Goal: Information Seeking & Learning: Check status

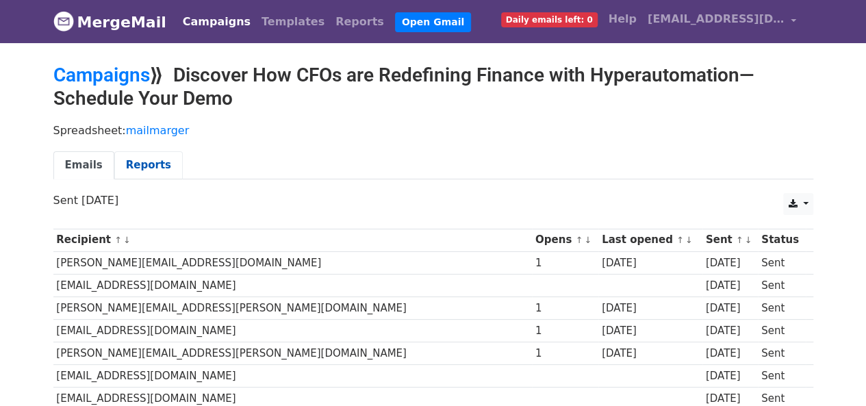
click at [136, 166] on link "Reports" at bounding box center [148, 165] width 68 height 28
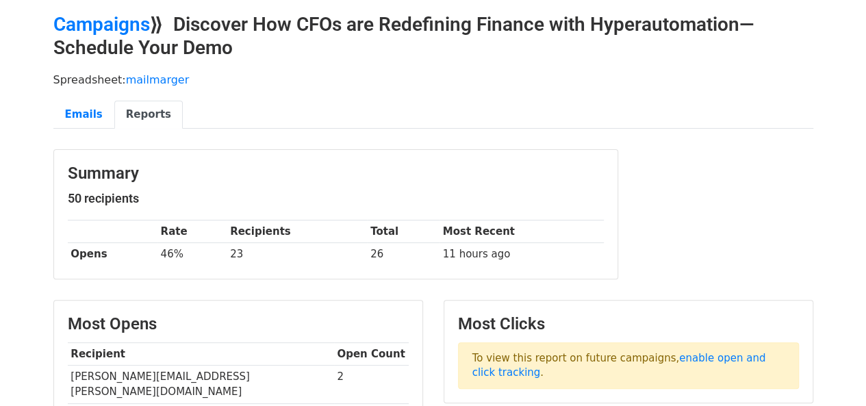
scroll to position [7, 0]
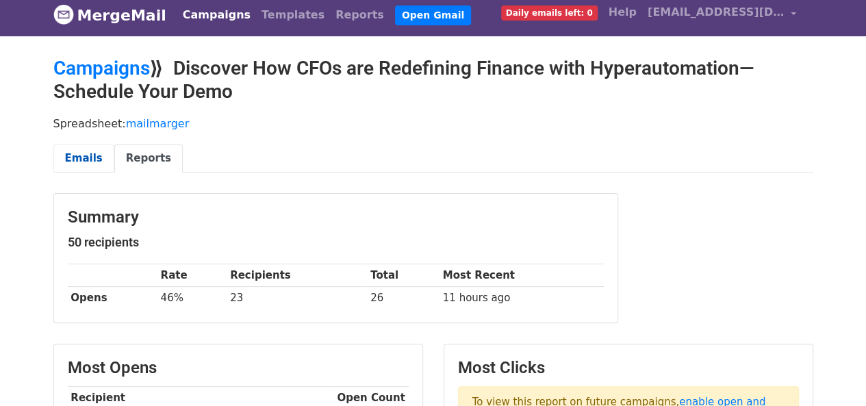
click at [84, 154] on link "Emails" at bounding box center [83, 158] width 61 height 28
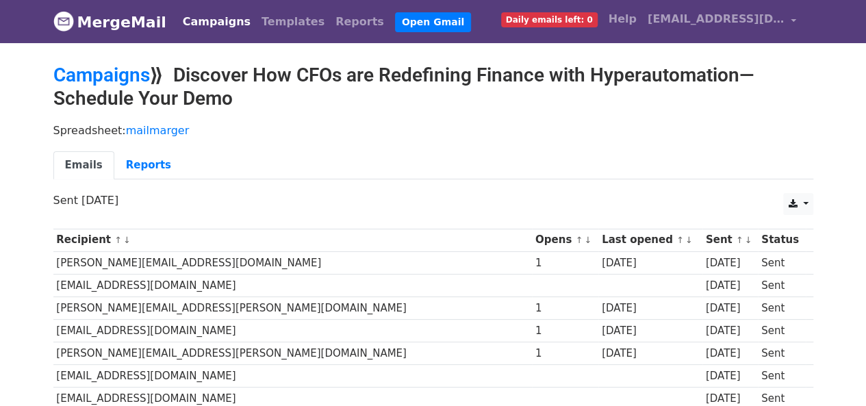
scroll to position [6, 0]
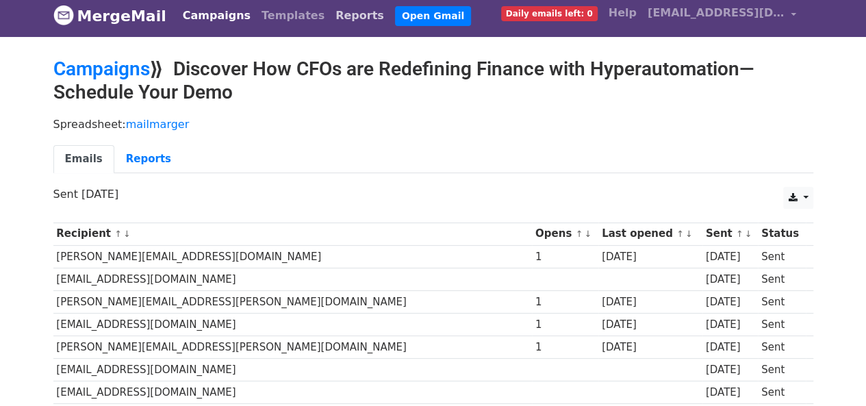
click at [331, 17] on link "Reports" at bounding box center [360, 15] width 60 height 27
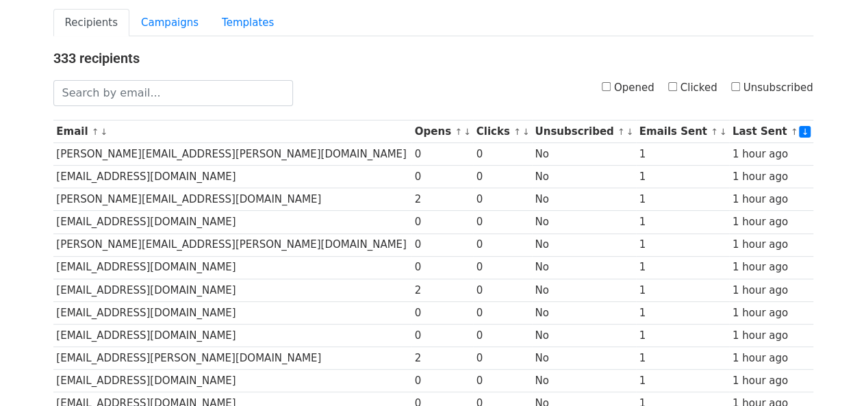
scroll to position [94, 0]
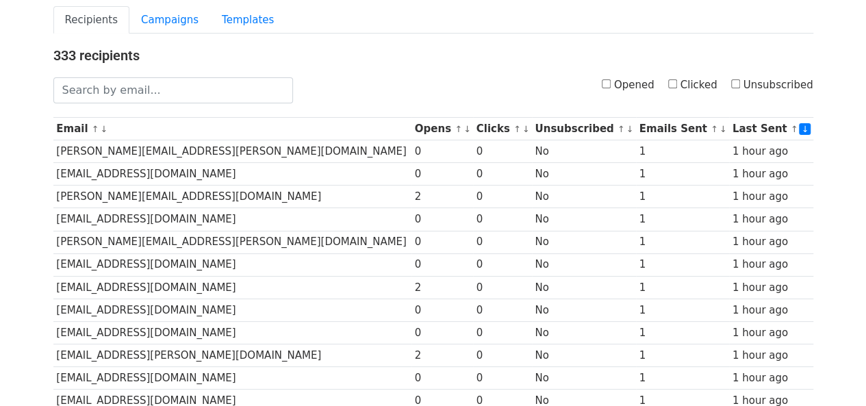
click at [611, 85] on input "Opened" at bounding box center [606, 83] width 9 height 9
checkbox input "true"
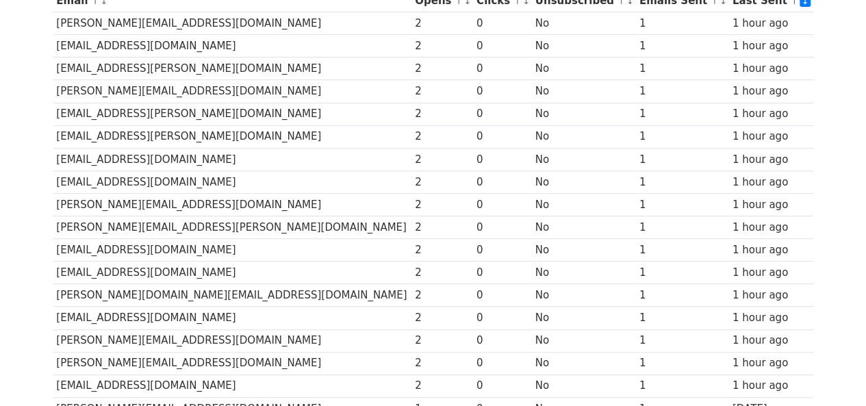
scroll to position [212, 0]
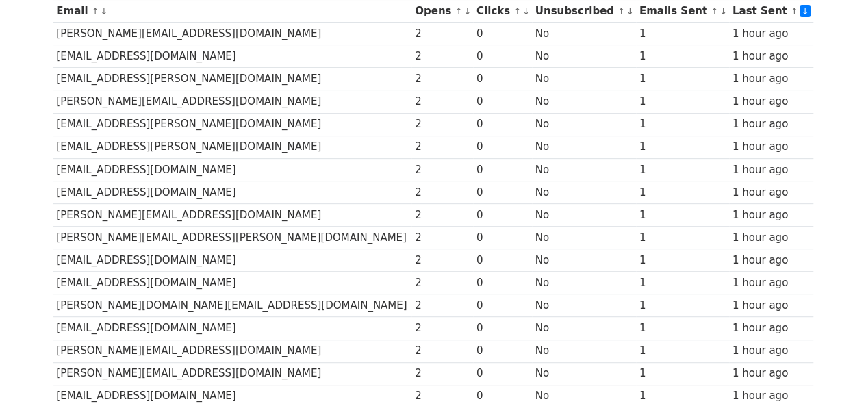
drag, startPoint x: 871, startPoint y: 98, endPoint x: 845, endPoint y: 172, distance: 78.4
click at [845, 172] on html "MergeMail Campaigns Templates Reports Open Gmail Daily emails left: 0 Help arch…" at bounding box center [433, 345] width 866 height 1114
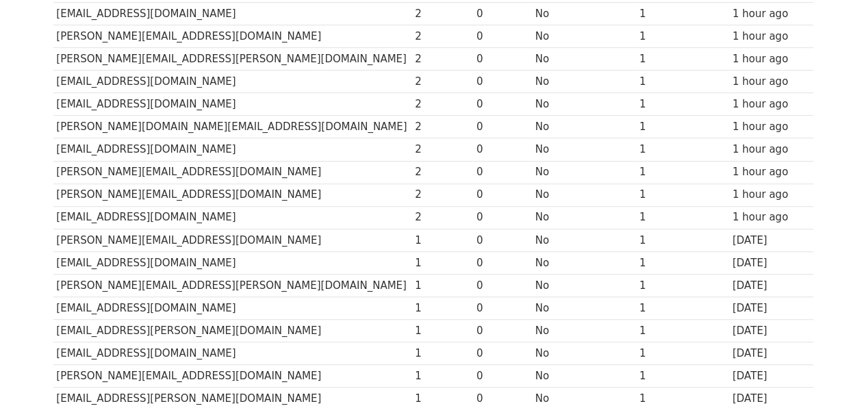
scroll to position [0, 0]
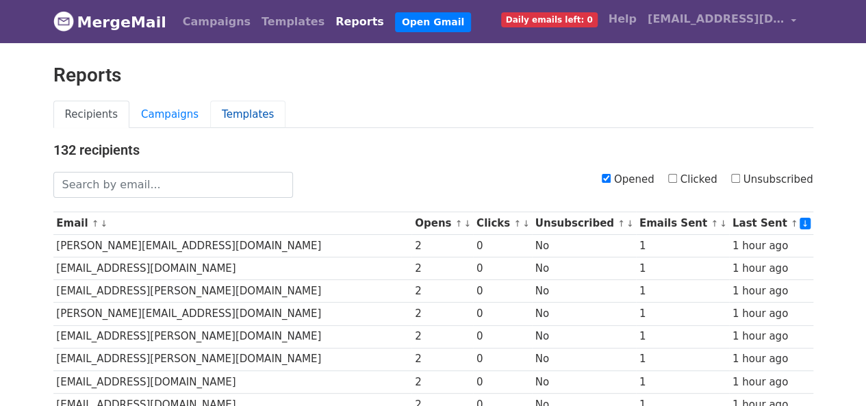
click at [236, 114] on link "Templates" at bounding box center [247, 115] width 75 height 28
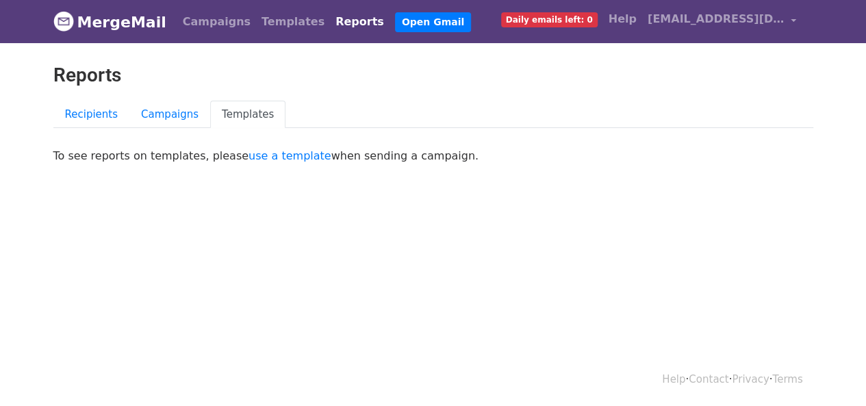
scroll to position [1, 0]
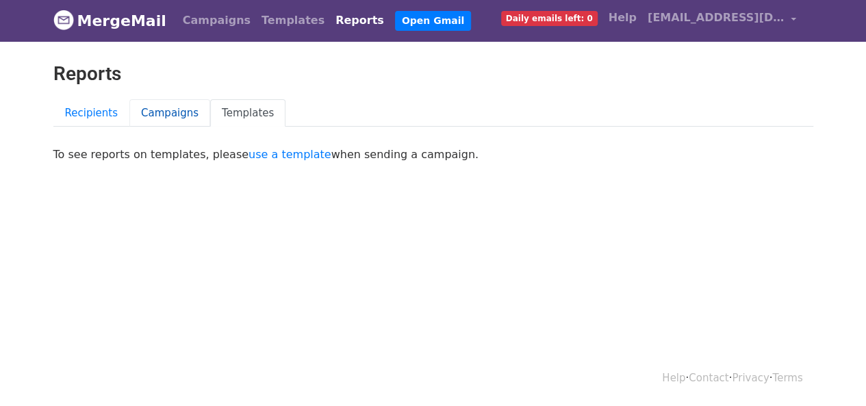
click at [141, 108] on link "Campaigns" at bounding box center [169, 113] width 81 height 28
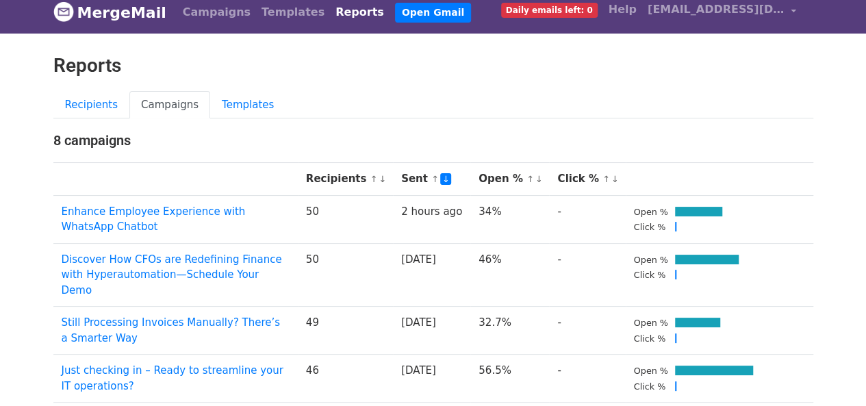
scroll to position [12, 0]
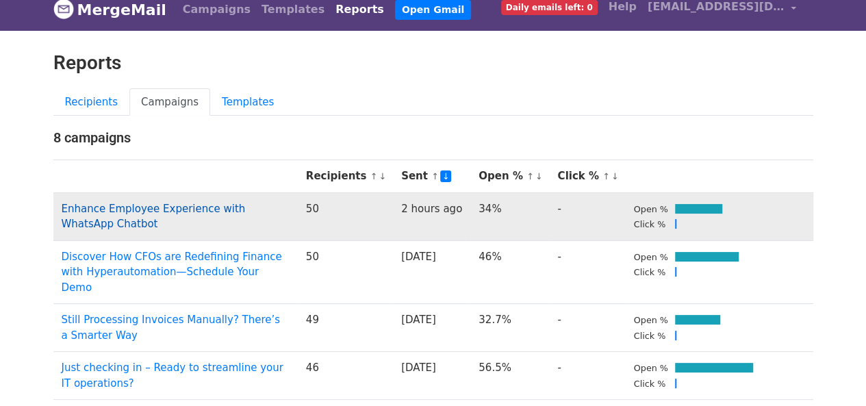
click at [177, 205] on link "Enhance Employee Experience with WhatsApp Chatbot" at bounding box center [154, 217] width 184 height 28
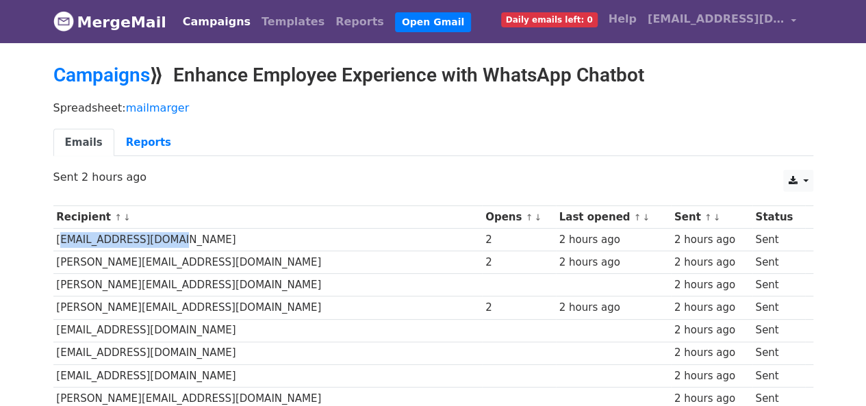
drag, startPoint x: 169, startPoint y: 239, endPoint x: 56, endPoint y: 237, distance: 113.0
click at [56, 237] on td "[EMAIL_ADDRESS][DOMAIN_NAME]" at bounding box center [267, 240] width 429 height 23
copy td "[EMAIL_ADDRESS][DOMAIN_NAME]"
